Goal: Go to known website: Access a specific website the user already knows

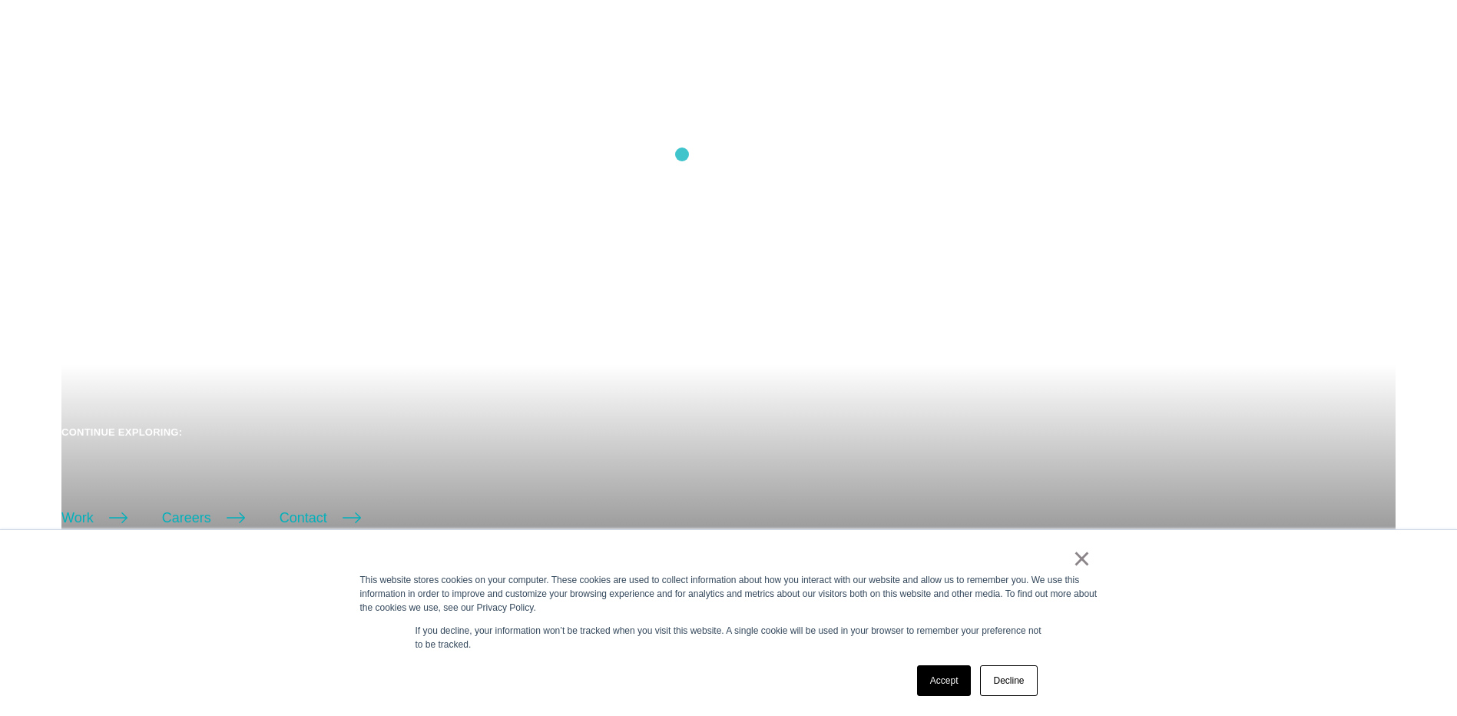
scroll to position [512, 0]
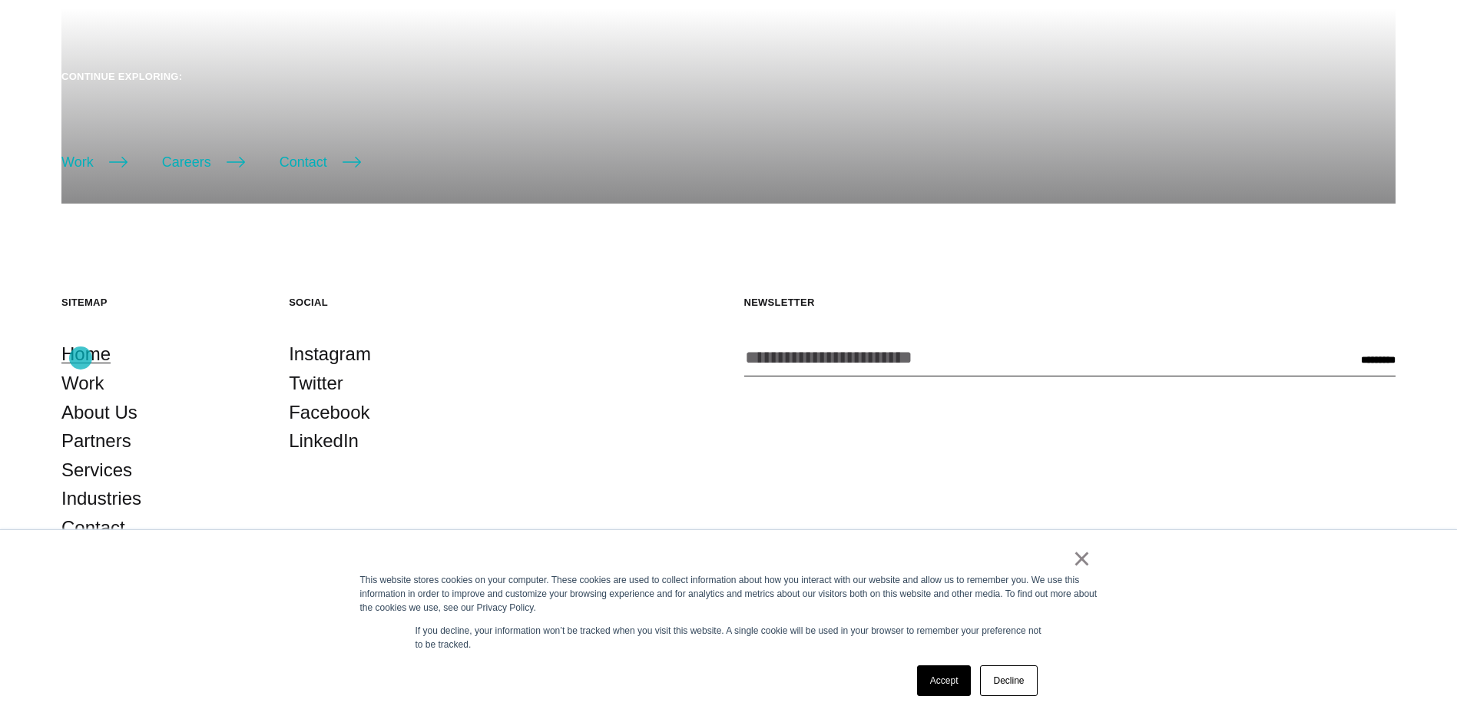
click at [81, 358] on link "Home" at bounding box center [85, 354] width 49 height 29
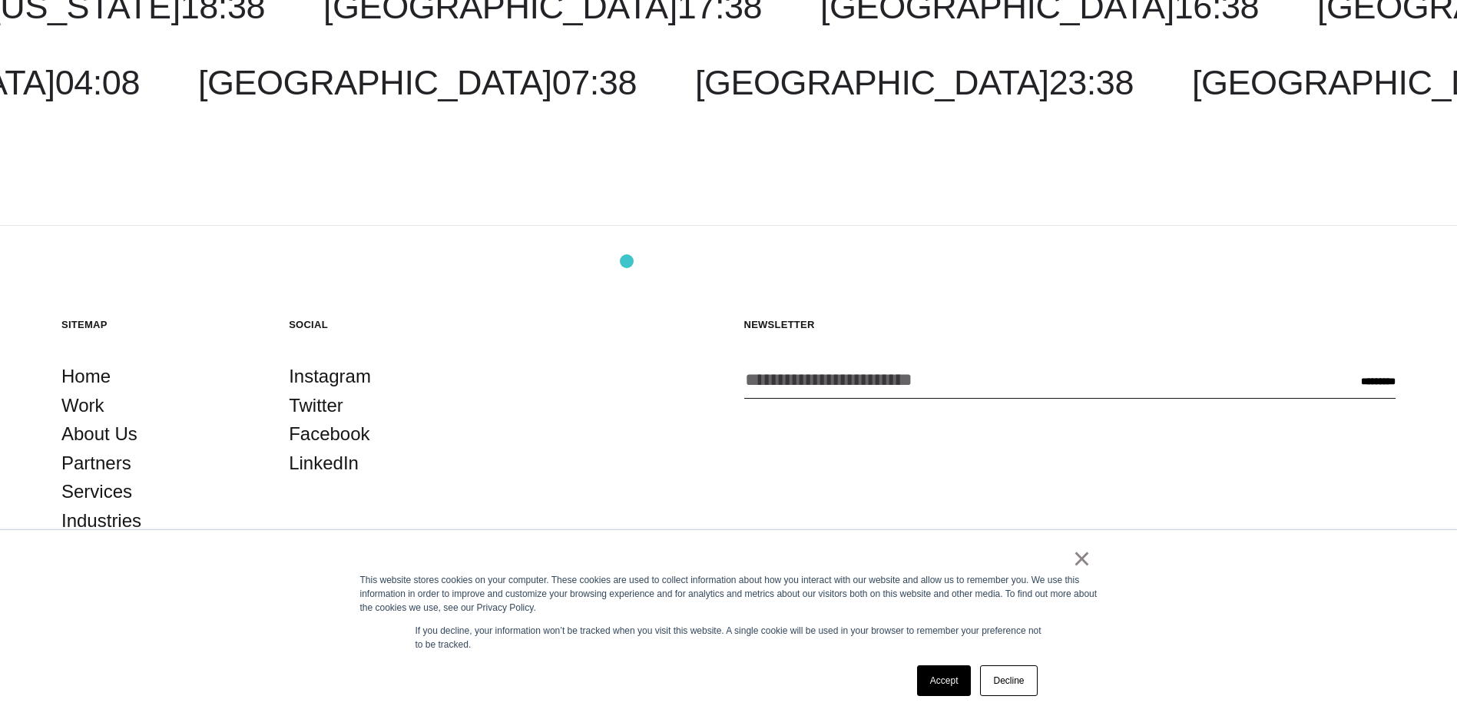
scroll to position [4925, 0]
